Goal: Information Seeking & Learning: Learn about a topic

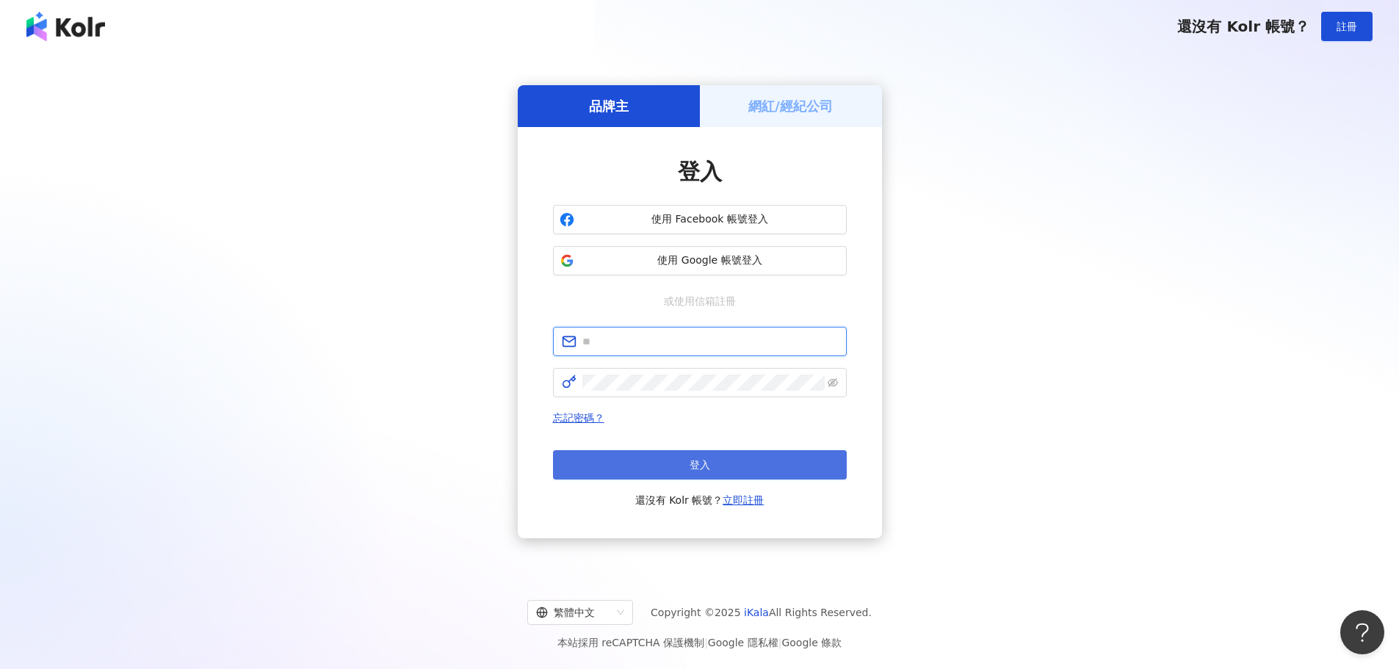
type input "**********"
click at [682, 473] on button "登入" at bounding box center [700, 464] width 294 height 29
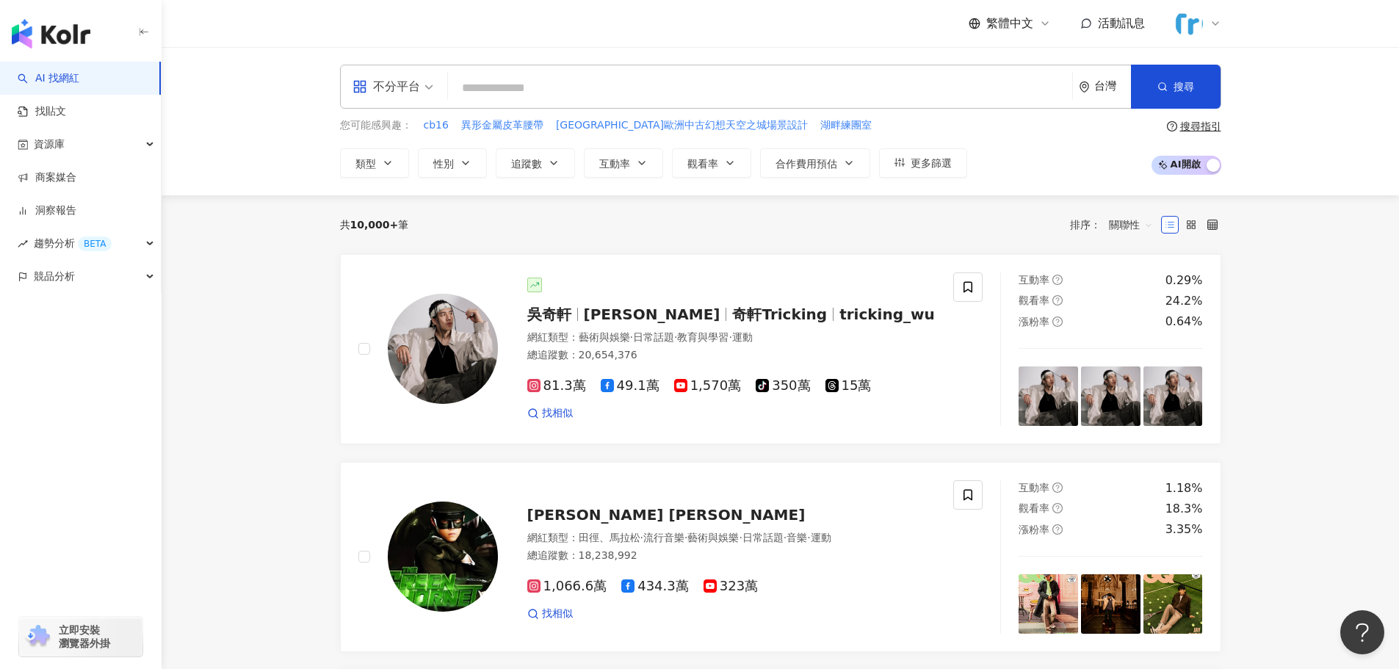
click at [519, 95] on input "search" at bounding box center [760, 88] width 612 height 28
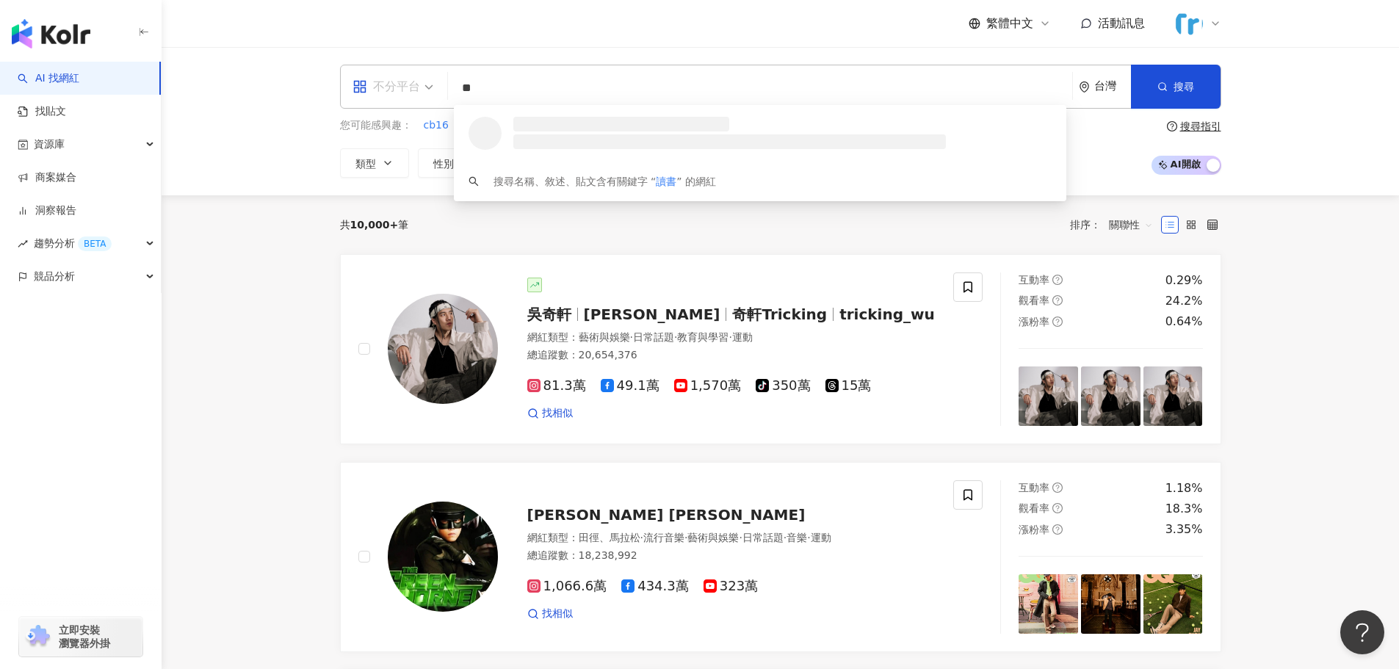
click at [385, 90] on div "不分平台" at bounding box center [387, 87] width 68 height 24
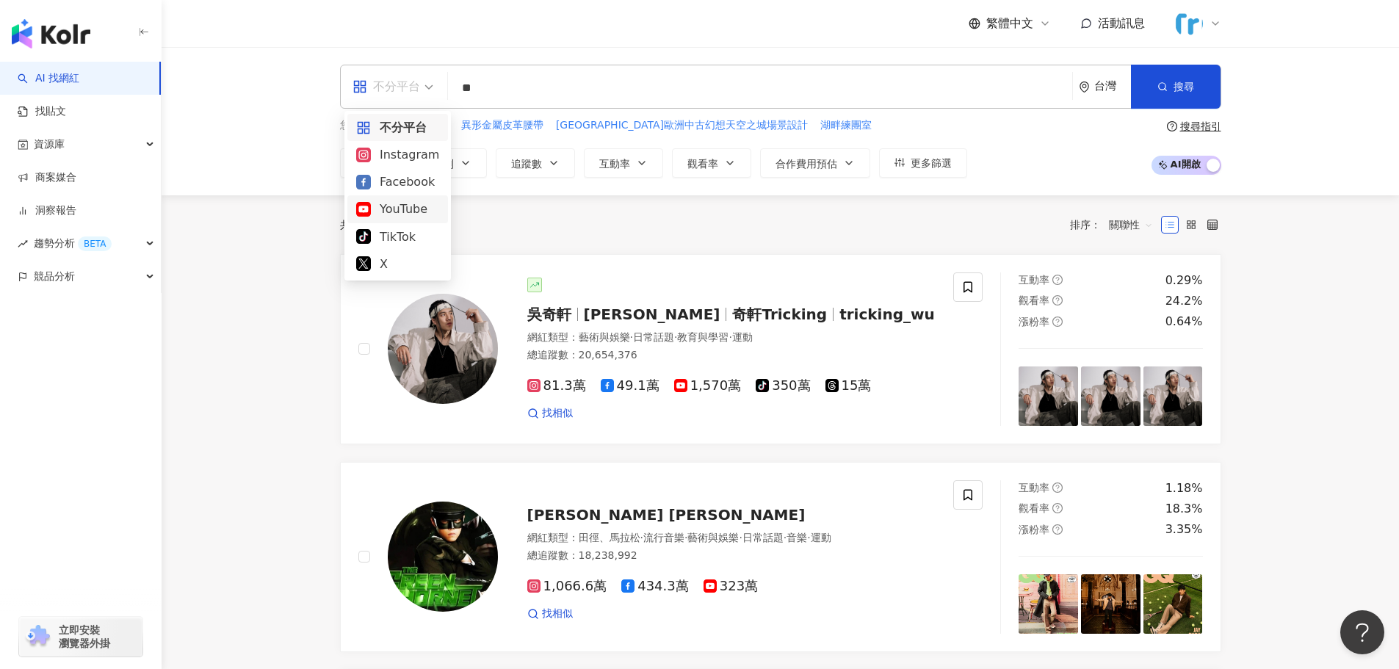
click at [413, 204] on div "YouTube" at bounding box center [397, 209] width 83 height 18
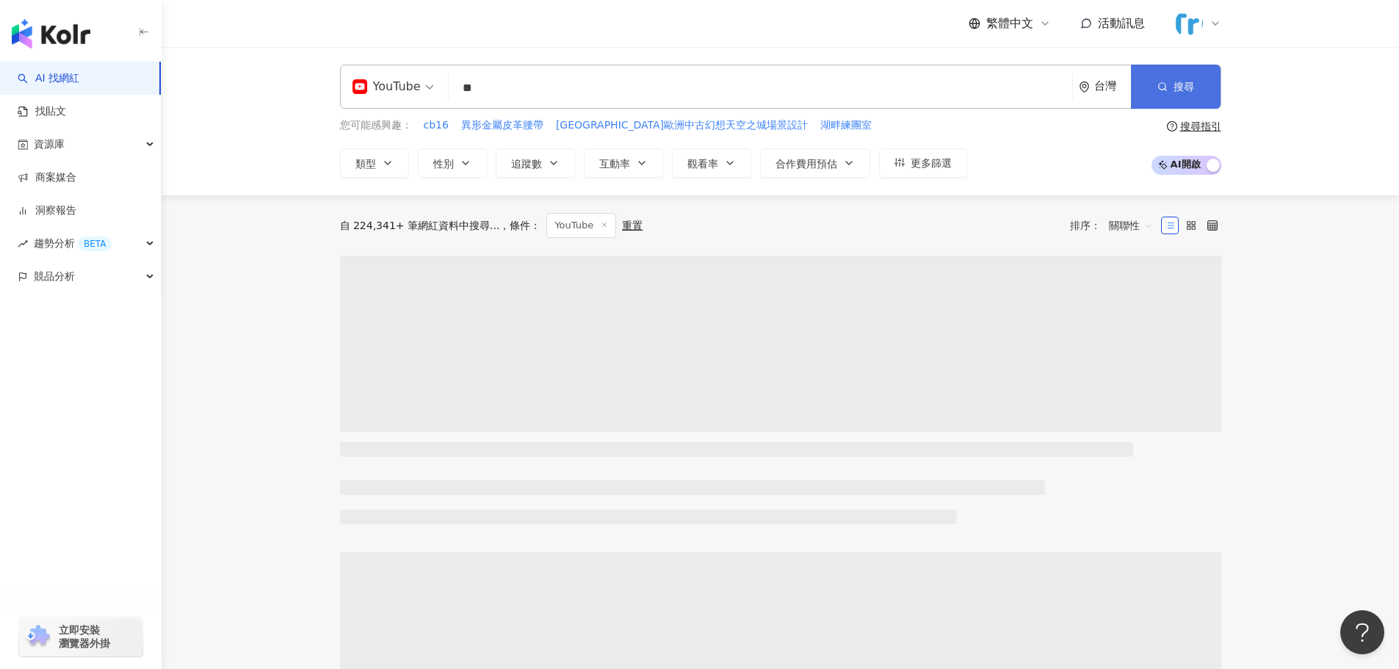
click at [1216, 79] on button "搜尋" at bounding box center [1176, 87] width 90 height 44
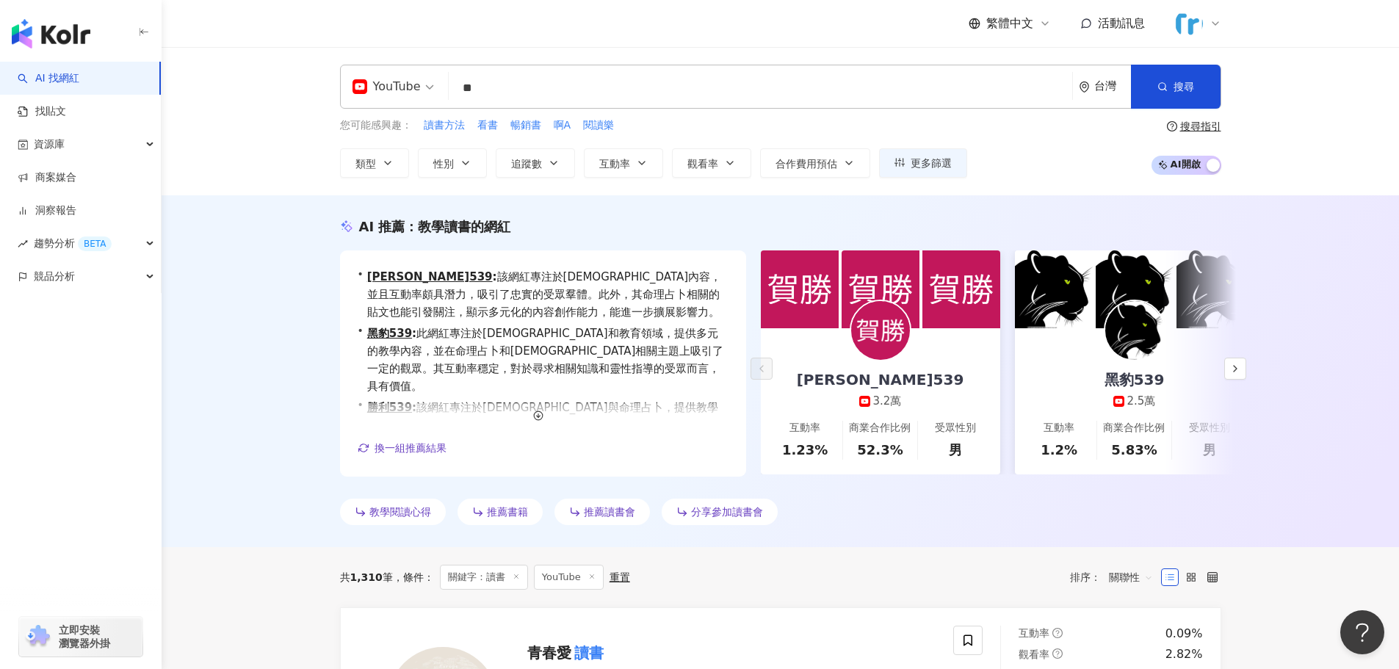
click at [551, 98] on input "**" at bounding box center [761, 88] width 612 height 28
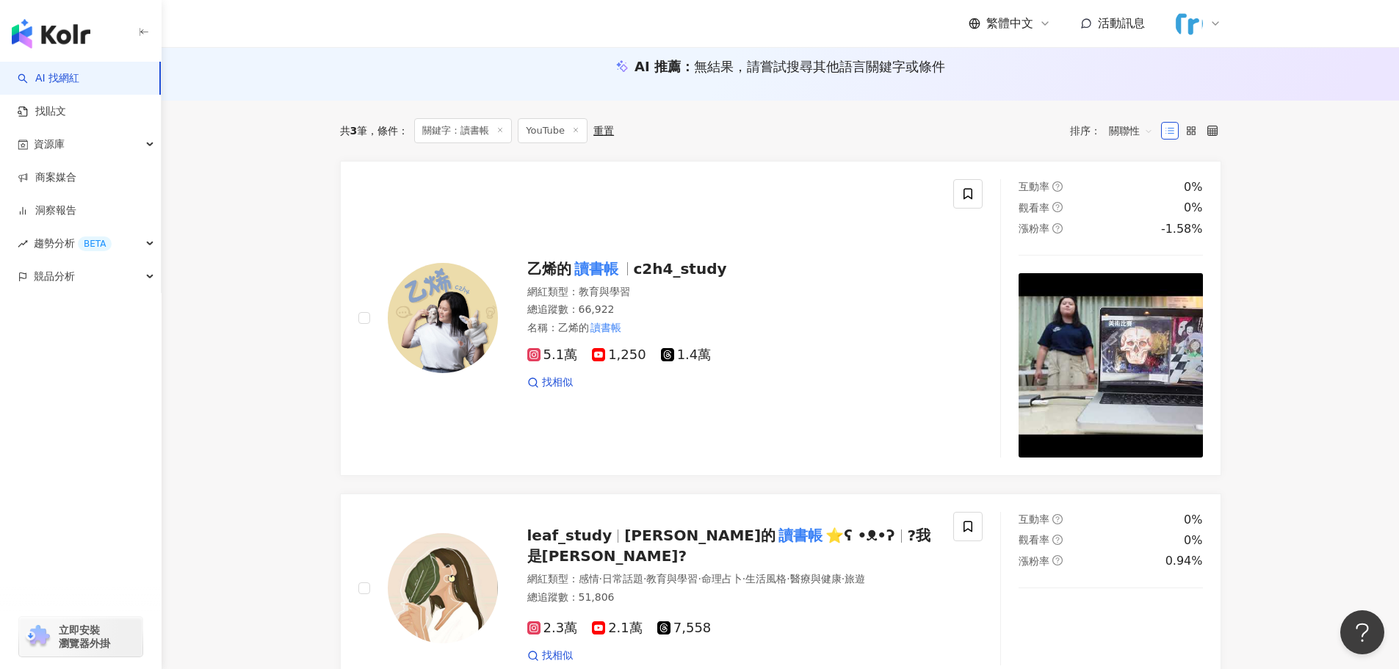
scroll to position [367, 0]
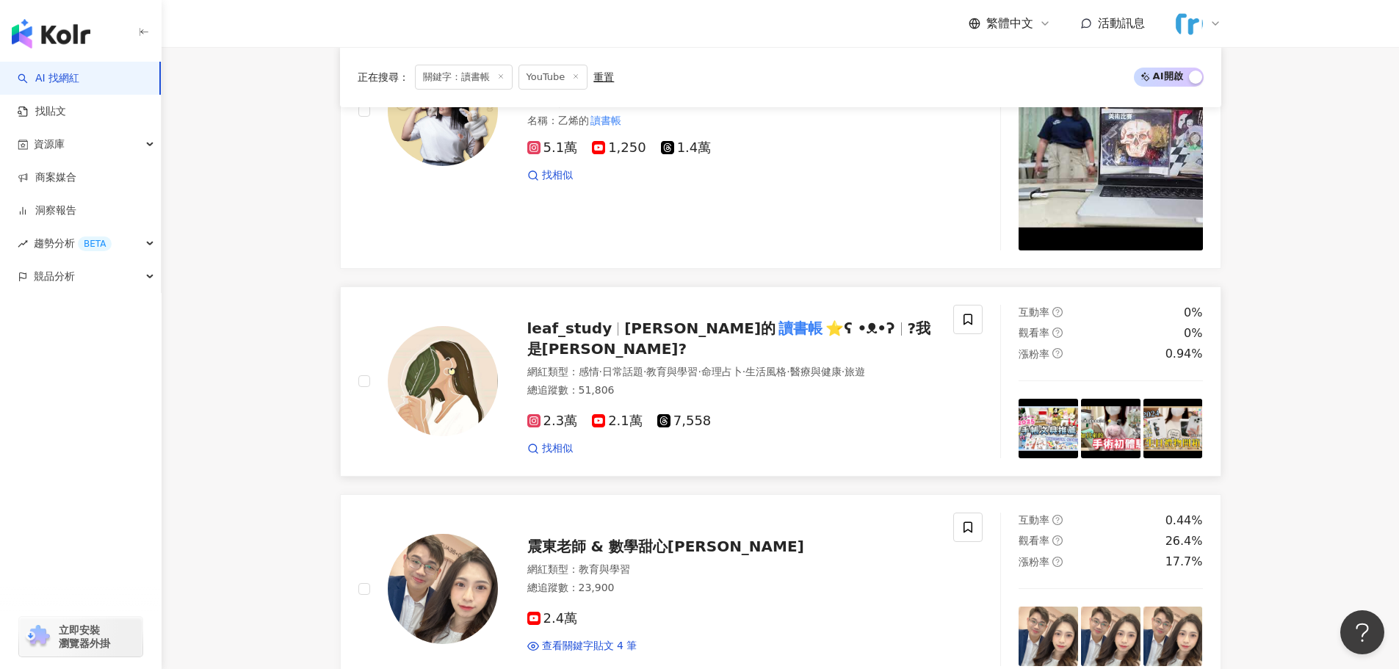
click at [606, 334] on span "leaf_study" at bounding box center [576, 328] width 98 height 18
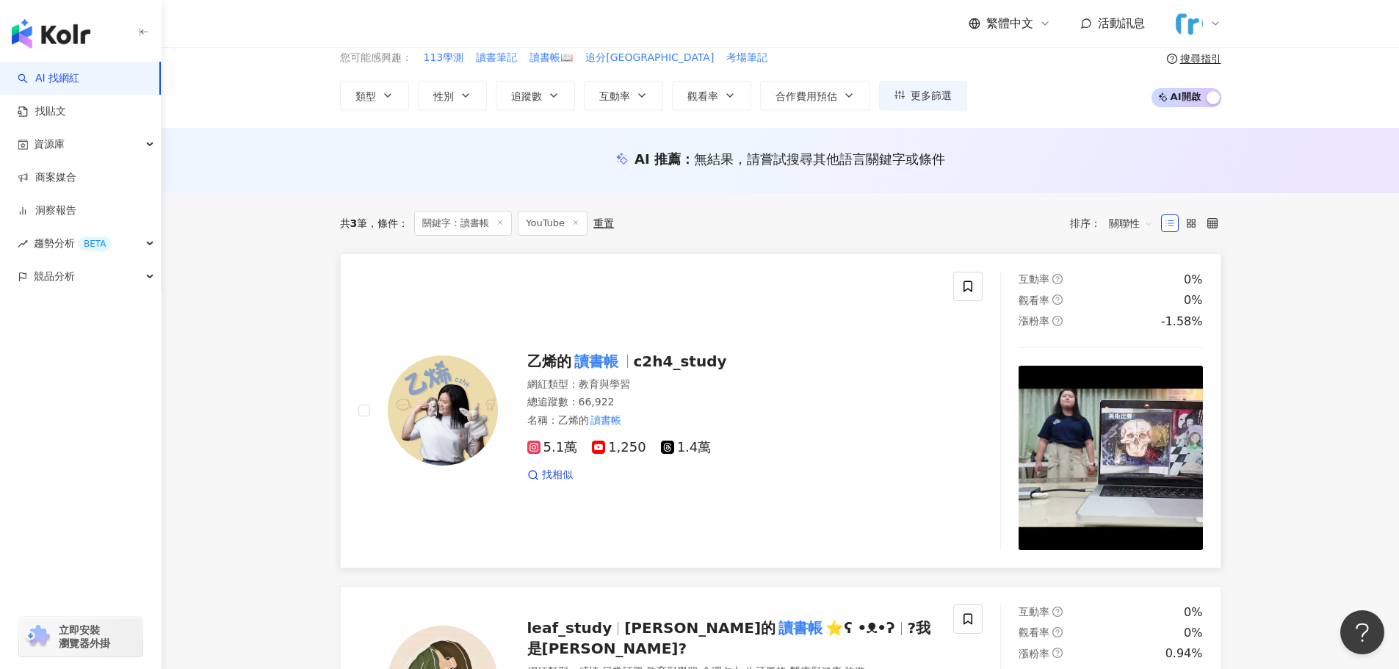
scroll to position [0, 0]
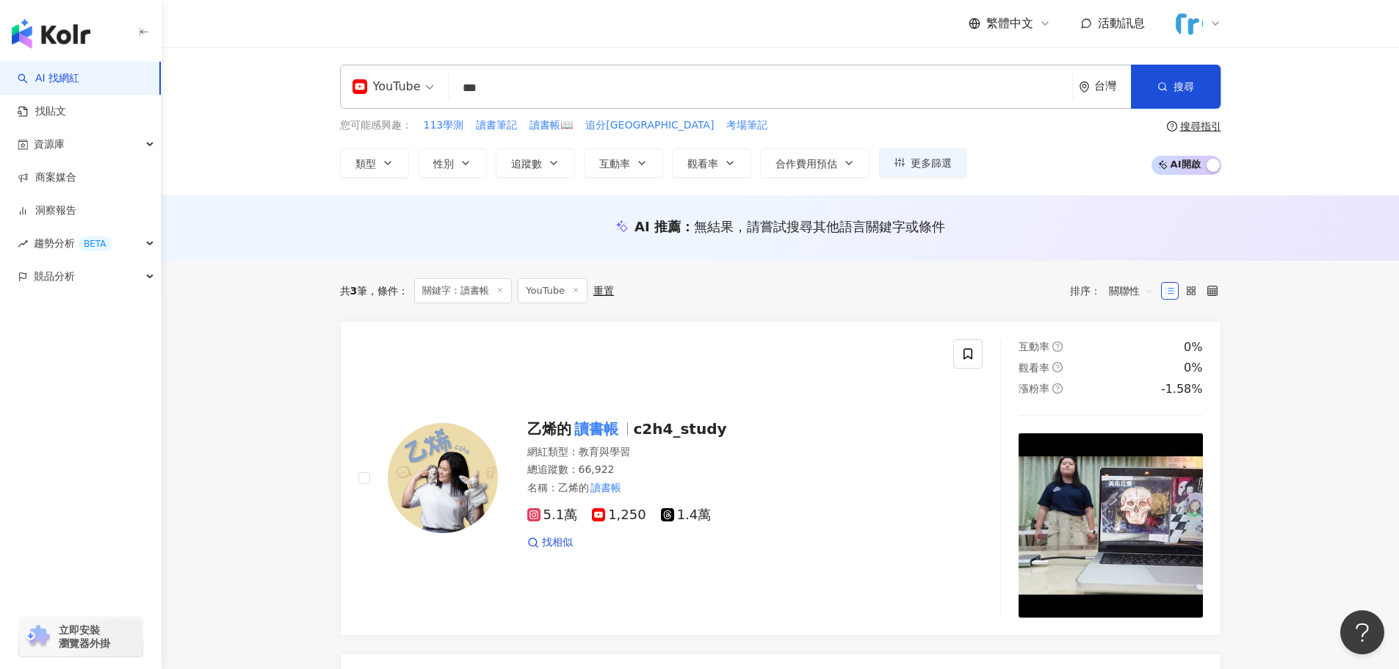
click at [561, 90] on input "***" at bounding box center [761, 88] width 612 height 28
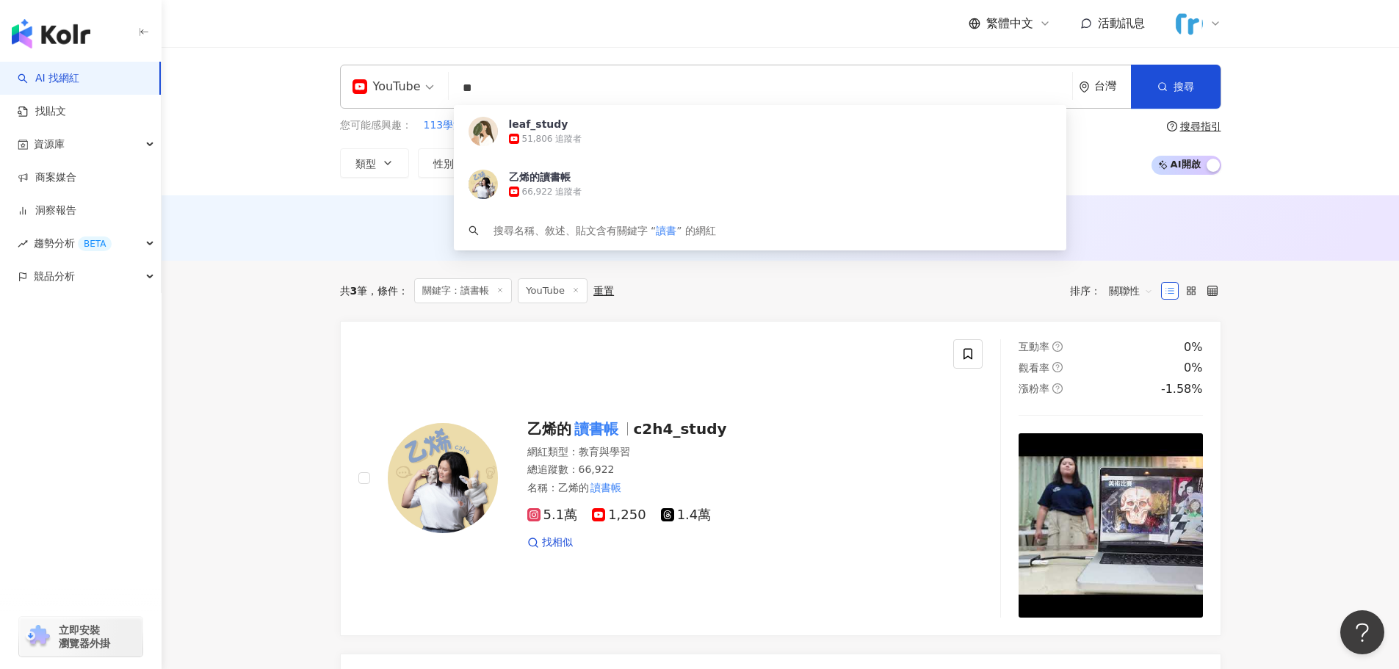
type input "*"
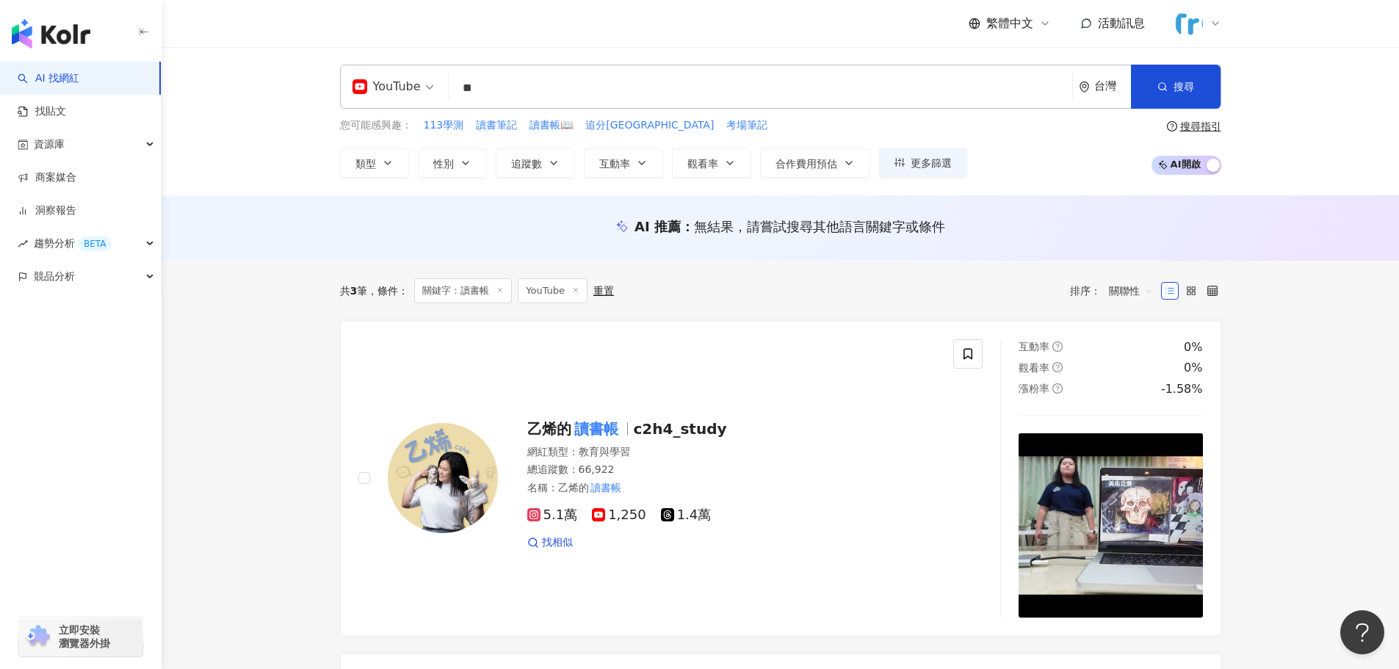
type input "**"
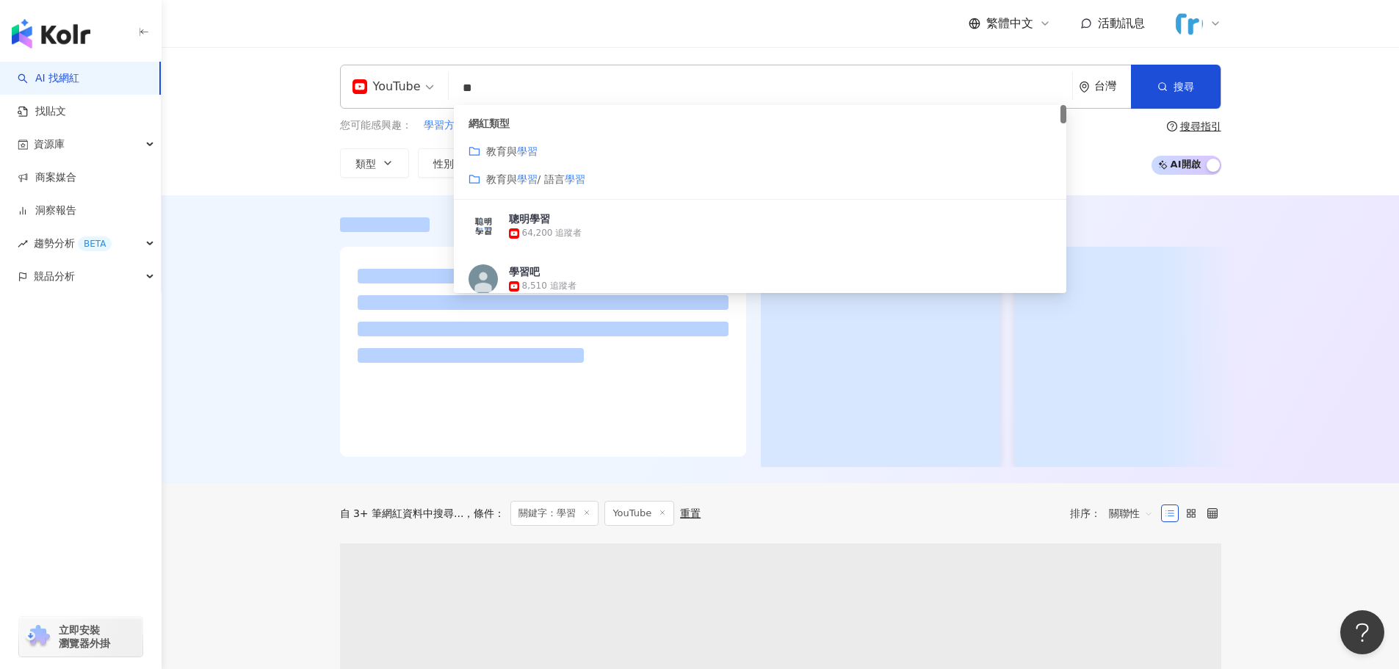
click at [500, 149] on span "教育與" at bounding box center [501, 151] width 31 height 12
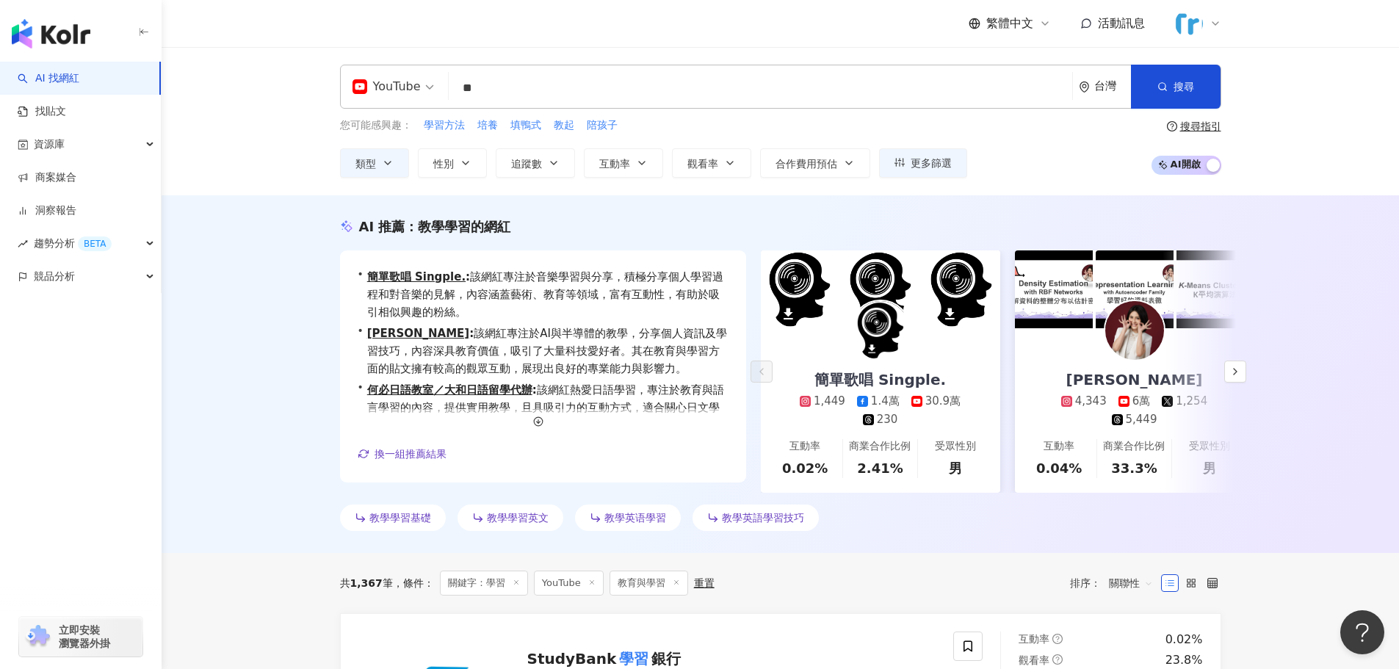
click at [204, 239] on div "AI 推薦 ： 教學學習的網紅 • 簡單歌唱 Singple. : 該網紅專注於音樂學習與分享，積極分享個人學習過程和對音樂的見解，內容涵蓋藝術、教育等領域，…" at bounding box center [780, 374] width 1237 height 358
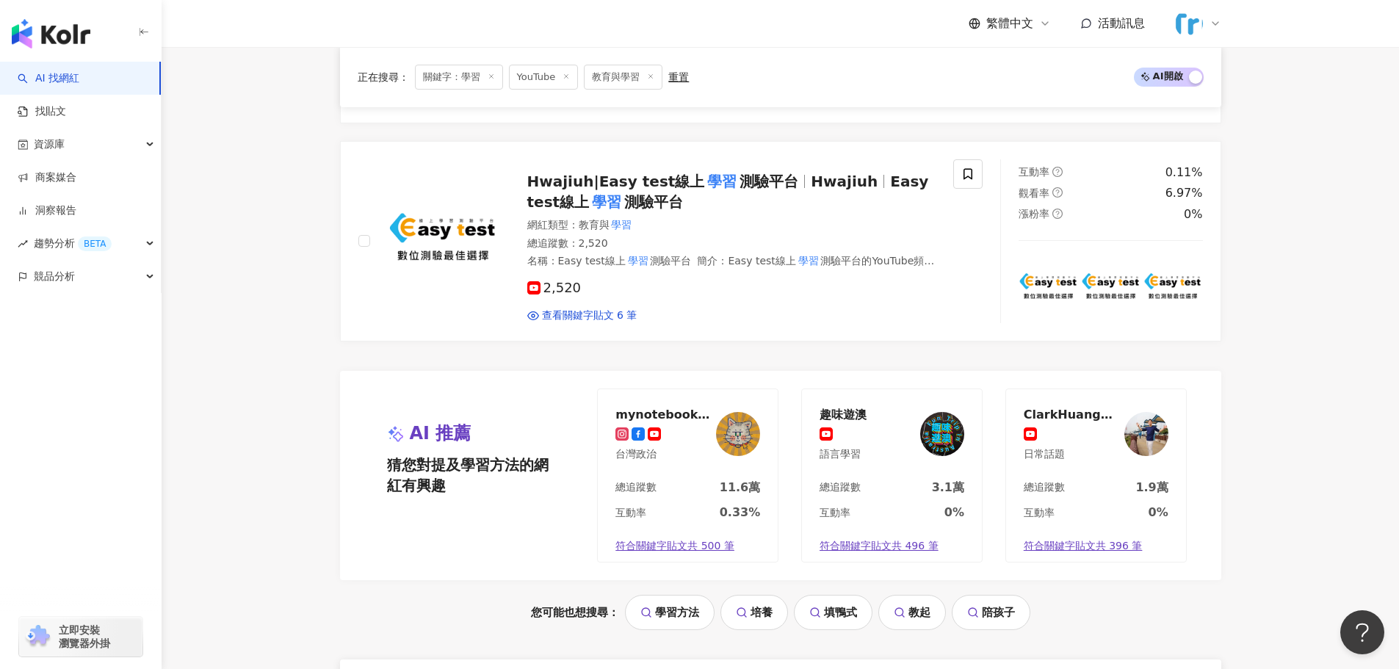
scroll to position [2864, 0]
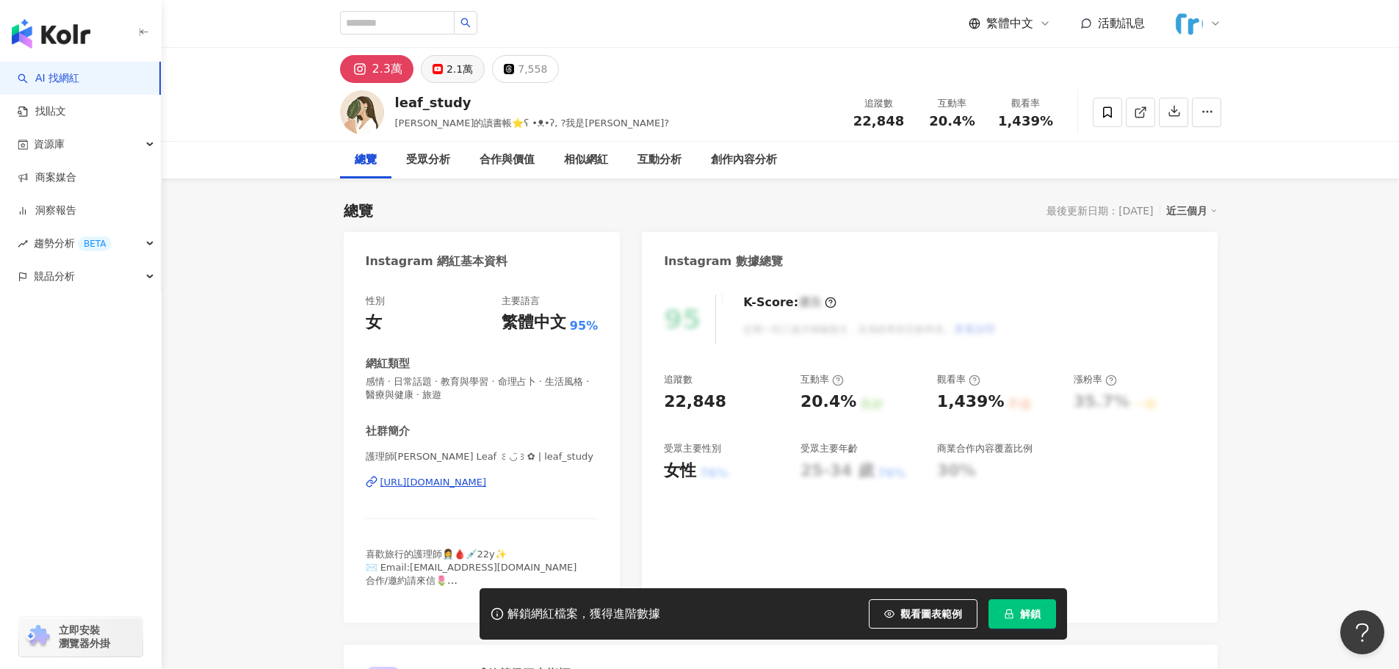
click at [456, 81] on button "2.1萬" at bounding box center [453, 69] width 64 height 28
click at [455, 68] on div "2.1萬" at bounding box center [460, 69] width 26 height 21
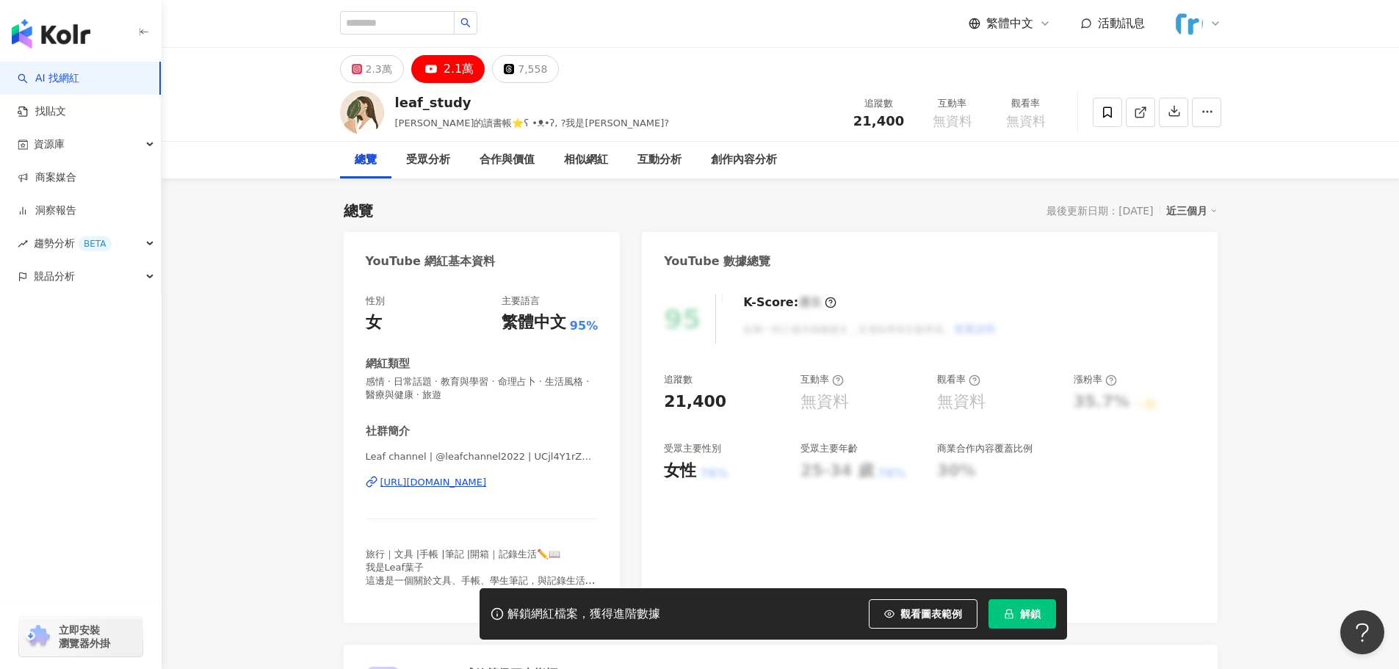
click at [487, 479] on div "[URL][DOMAIN_NAME]" at bounding box center [433, 482] width 106 height 13
click at [350, 74] on button "2.3萬" at bounding box center [372, 69] width 64 height 28
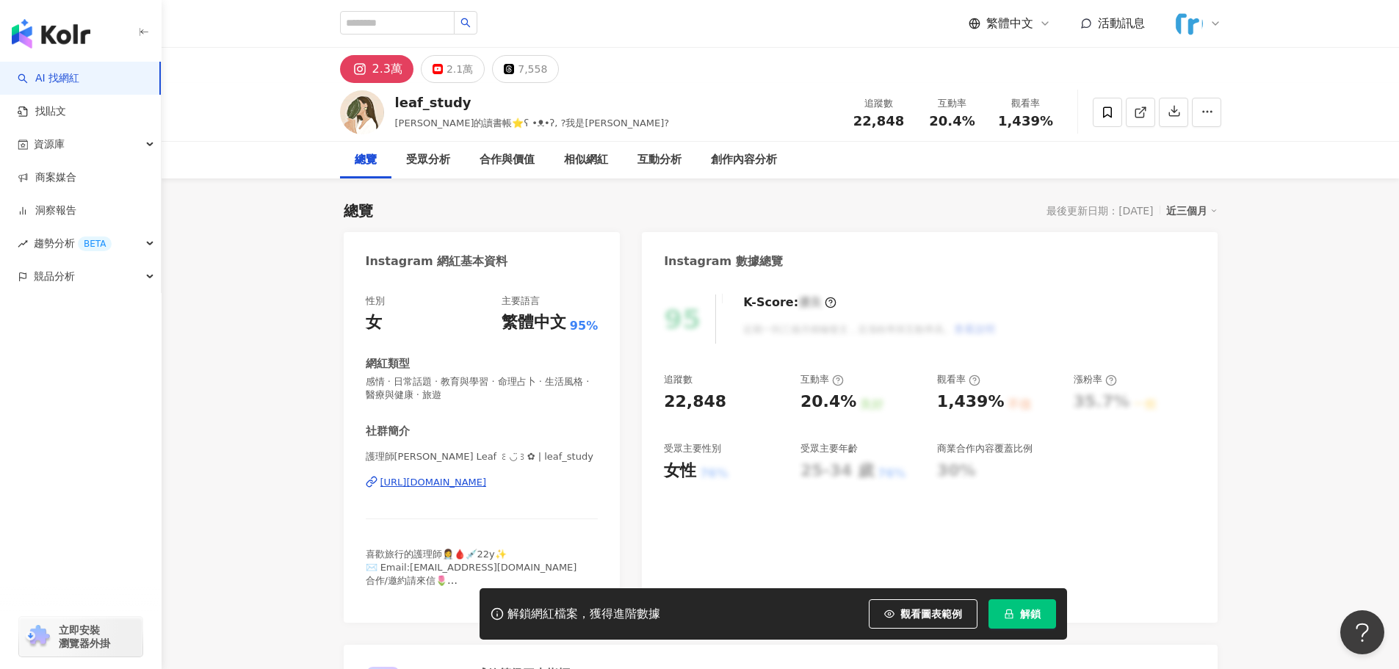
click at [480, 480] on div "[URL][DOMAIN_NAME]" at bounding box center [433, 482] width 106 height 13
click at [101, 480] on div "AI 找網紅 找貼文 資源庫 商案媒合 洞察報告 趨勢分析 BETA 競品分析 立即安裝 瀏覽器外掛" at bounding box center [81, 365] width 162 height 607
